Goal: Task Accomplishment & Management: Manage account settings

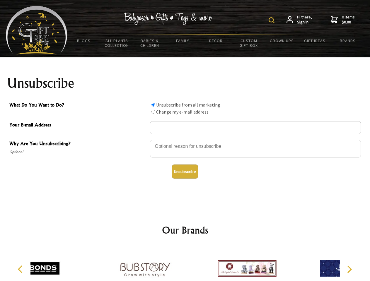
click at [272, 20] on img at bounding box center [272, 20] width 6 height 6
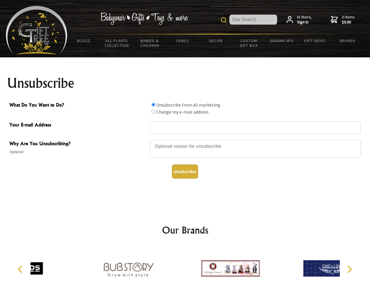
click at [185, 140] on div at bounding box center [255, 149] width 211 height 20
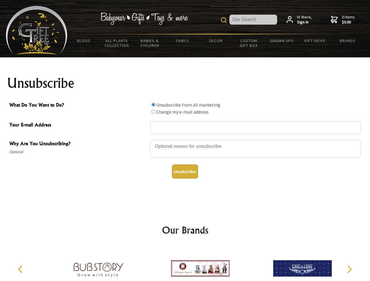
click at [153, 105] on input "What Do You Want to Do?" at bounding box center [153, 105] width 4 height 4
click at [153, 112] on input "What Do You Want to Do?" at bounding box center [153, 112] width 4 height 4
radio input "true"
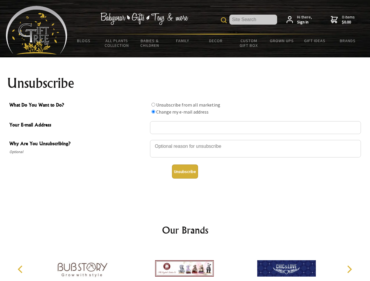
click at [185, 172] on button "Unsubscribe" at bounding box center [185, 172] width 26 height 14
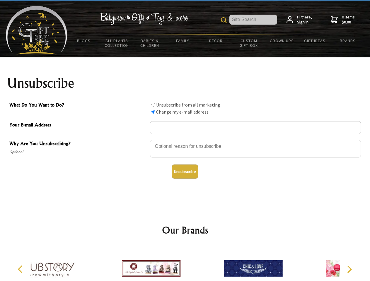
click at [185, 264] on div at bounding box center [151, 270] width 102 height 46
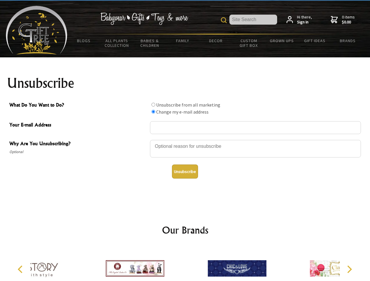
click at [21, 269] on icon "Previous" at bounding box center [21, 270] width 8 height 8
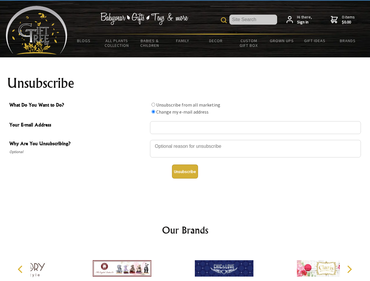
click at [349, 269] on icon "Next" at bounding box center [349, 270] width 8 height 8
